Goal: Transaction & Acquisition: Purchase product/service

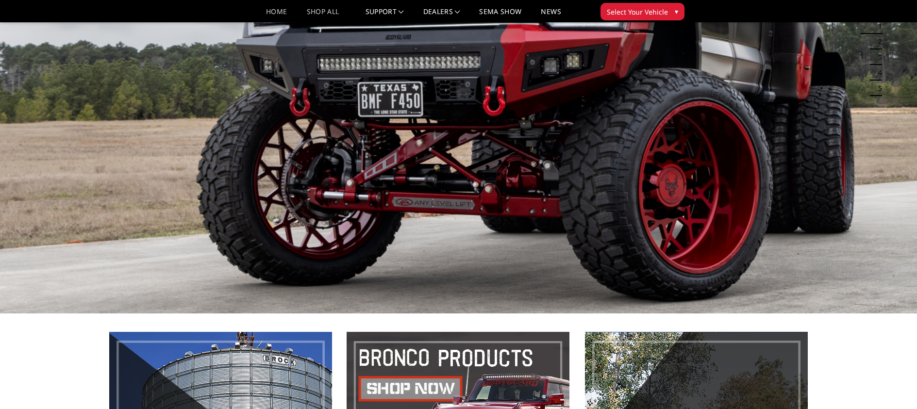
scroll to position [170, 0]
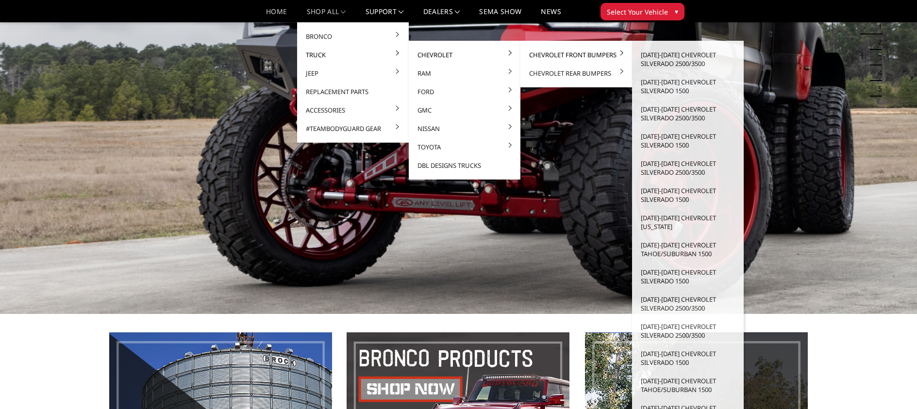
click at [585, 52] on link "Chevrolet Front Bumpers" at bounding box center [576, 55] width 104 height 18
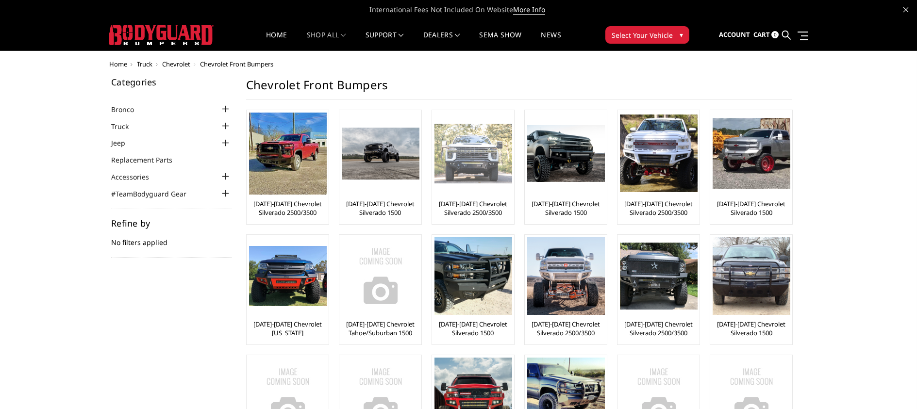
click at [496, 149] on img at bounding box center [474, 154] width 78 height 60
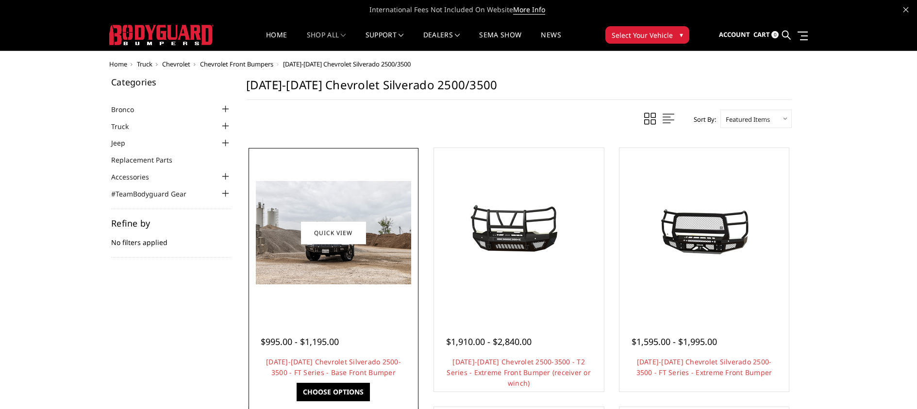
click at [378, 223] on img at bounding box center [333, 232] width 155 height 103
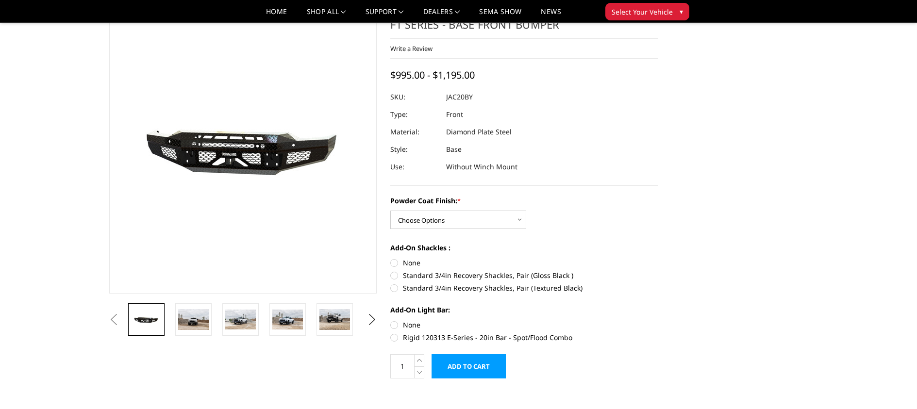
scroll to position [44, 0]
